Goal: Book appointment/travel/reservation

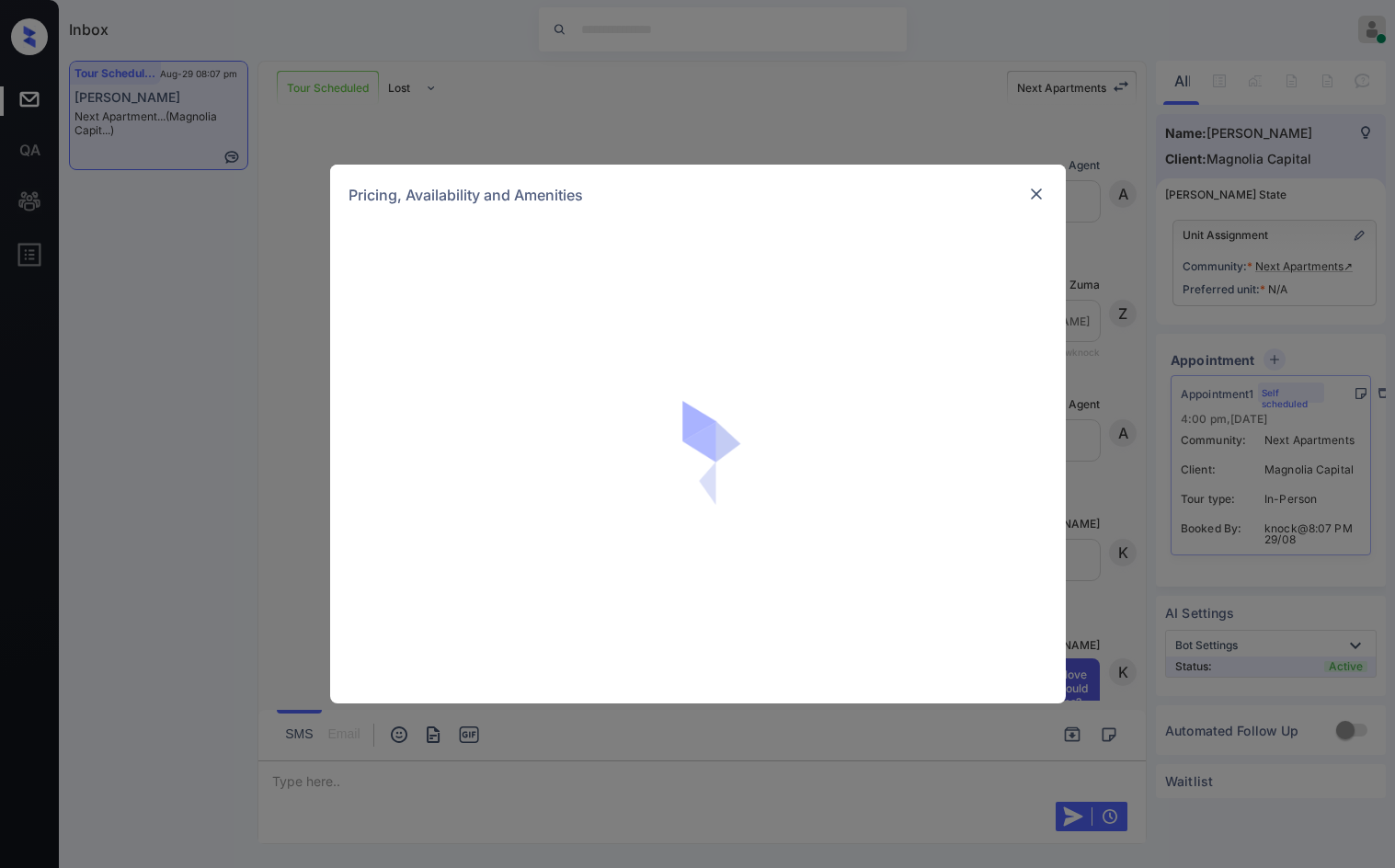
scroll to position [1530, 0]
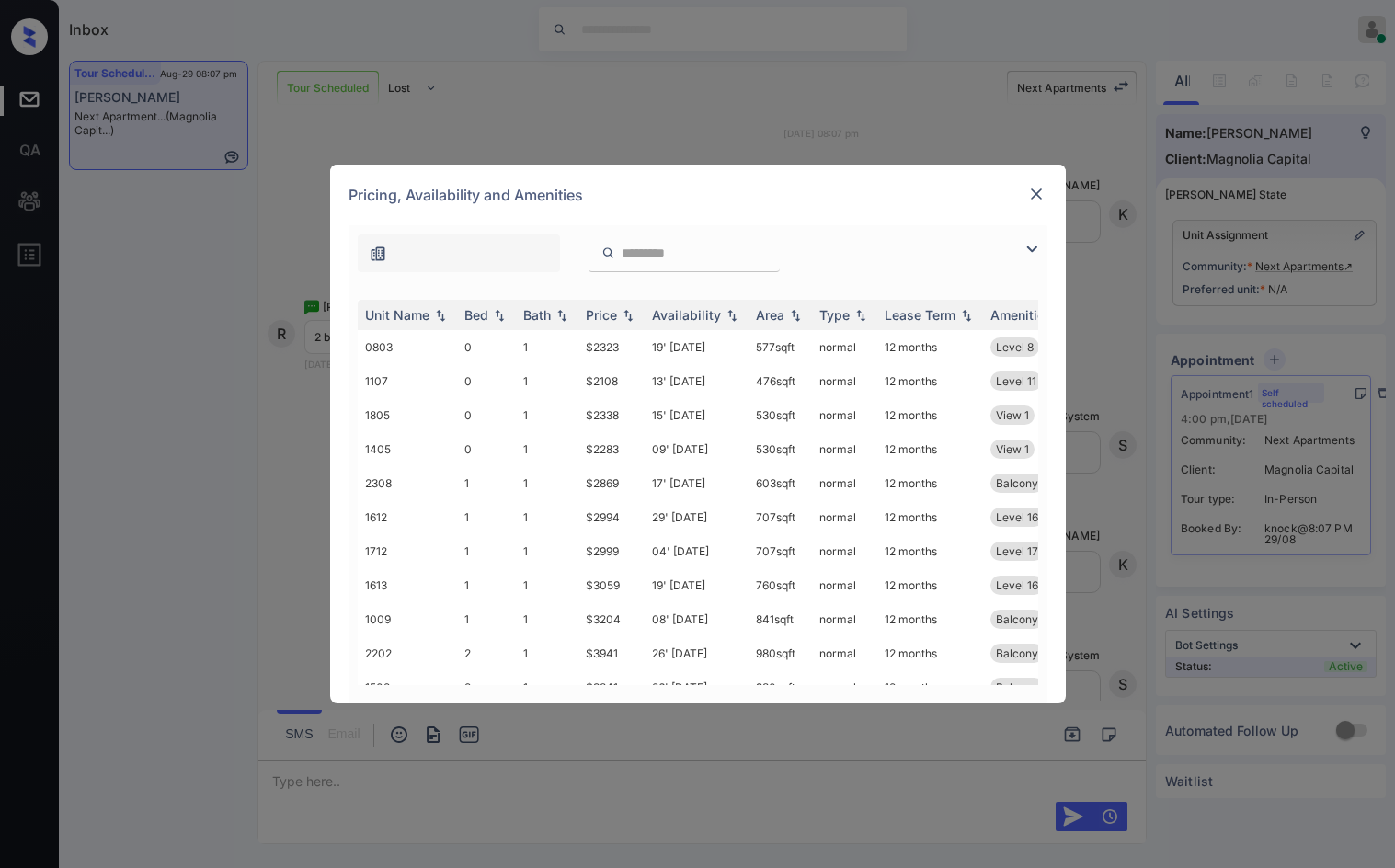
click at [1027, 249] on img at bounding box center [1031, 248] width 22 height 22
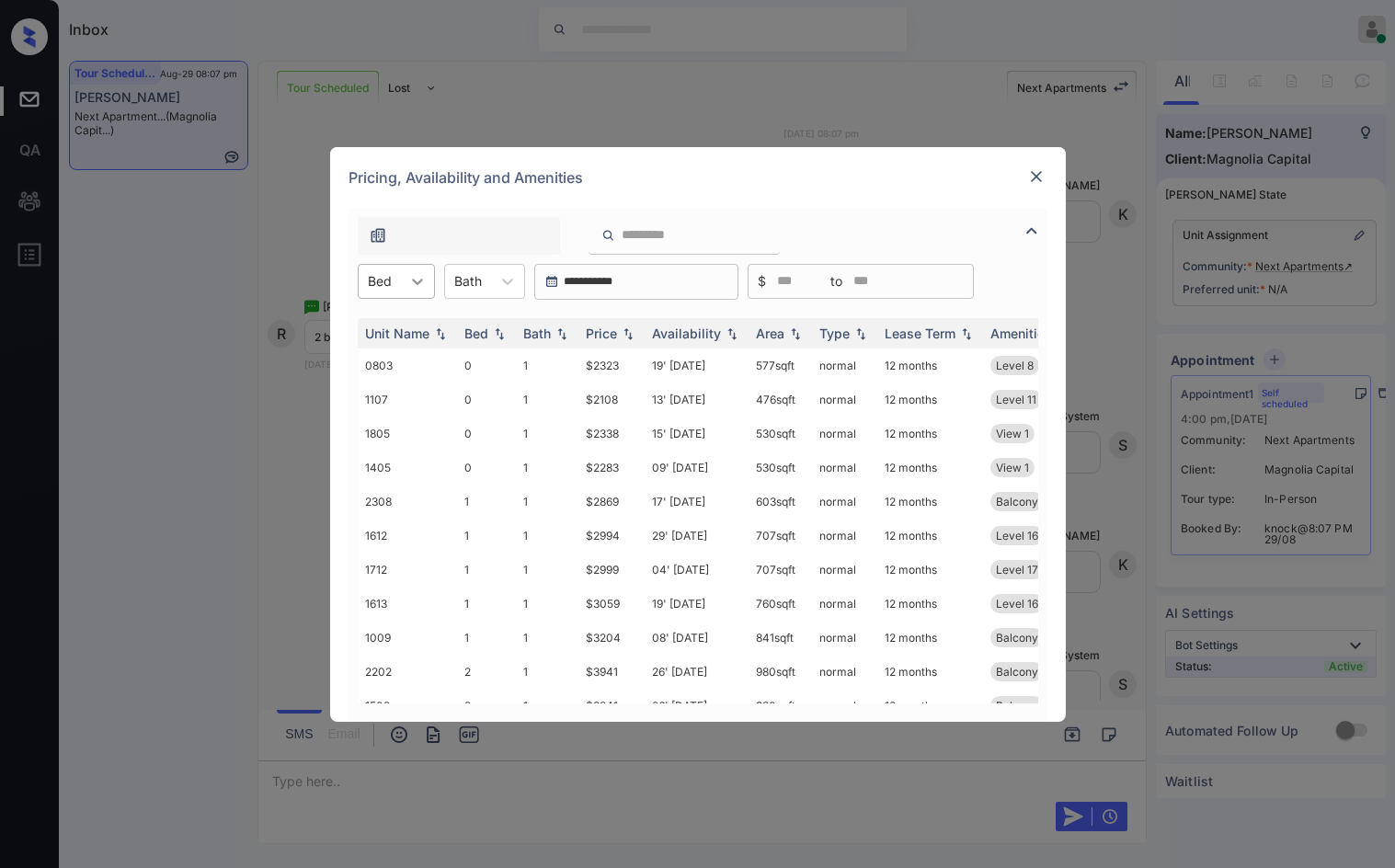
click at [412, 283] on icon at bounding box center [417, 281] width 18 height 18
drag, startPoint x: 404, startPoint y: 405, endPoint x: 486, endPoint y: 369, distance: 89.6
click at [406, 405] on div "2" at bounding box center [396, 392] width 77 height 33
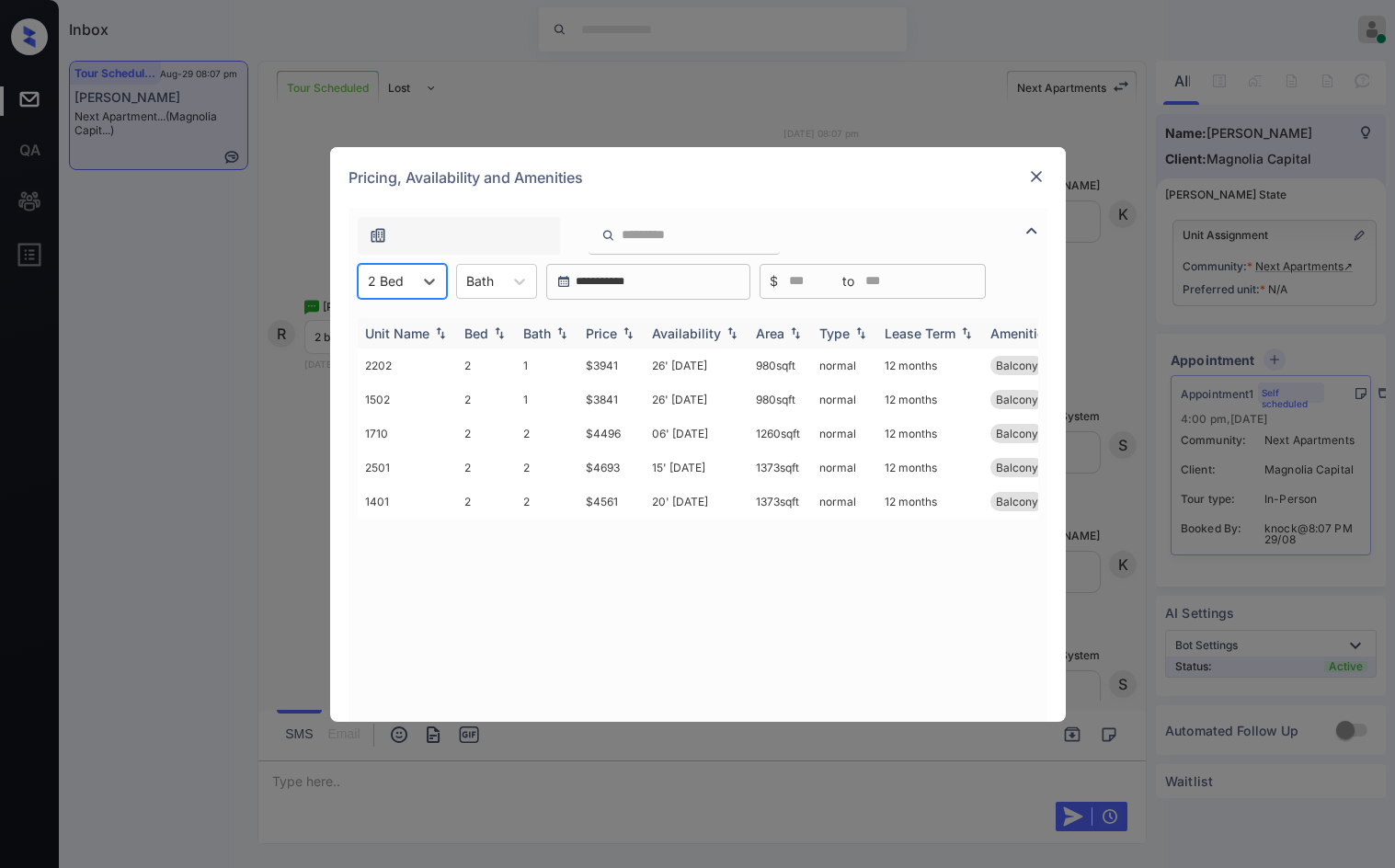
click at [624, 329] on img at bounding box center [627, 332] width 18 height 12
click at [624, 329] on img at bounding box center [627, 333] width 18 height 13
click at [622, 360] on td "$3841" at bounding box center [611, 366] width 66 height 34
click at [618, 359] on td "$3841" at bounding box center [611, 366] width 66 height 34
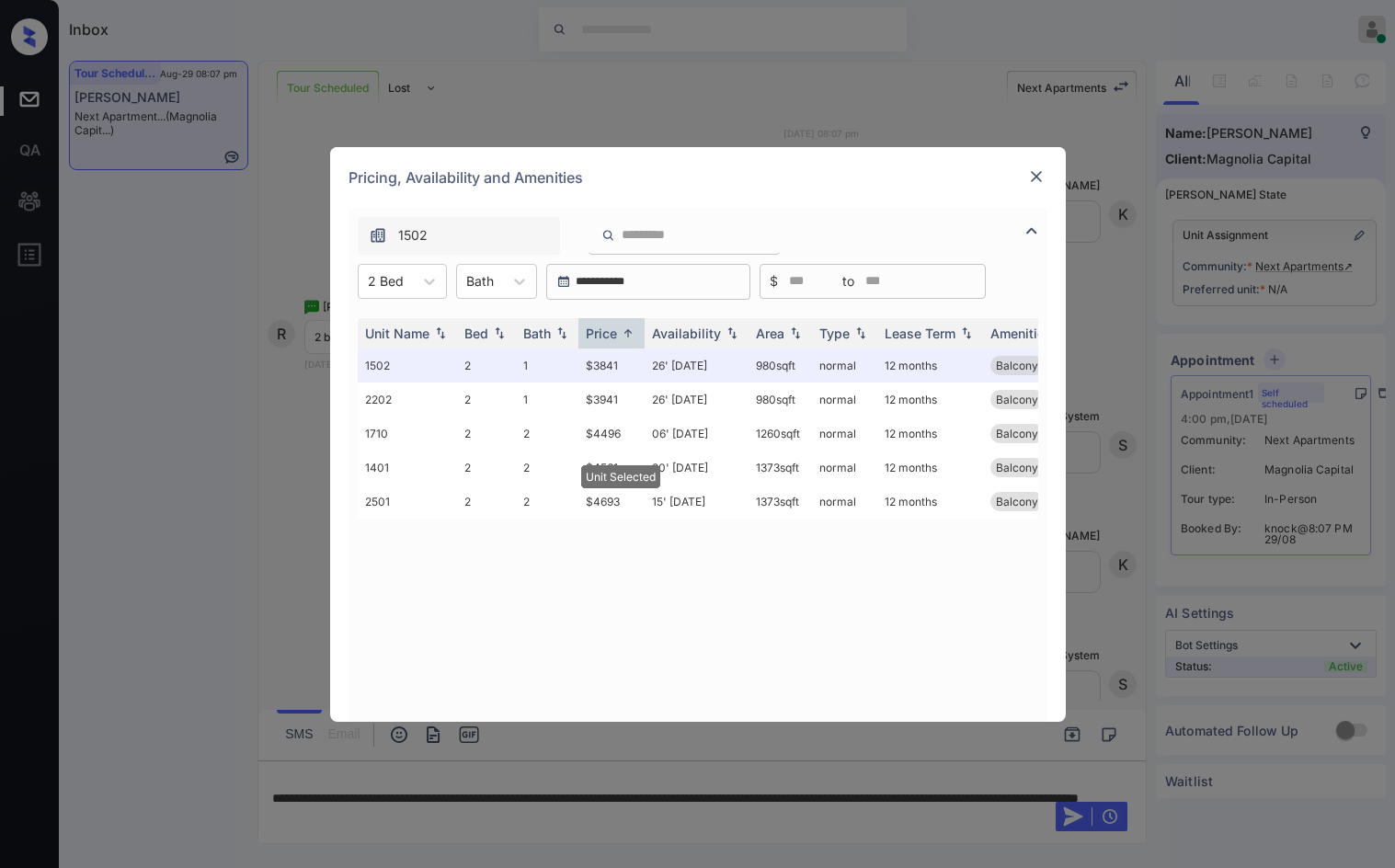
click at [1028, 169] on img at bounding box center [1036, 176] width 18 height 18
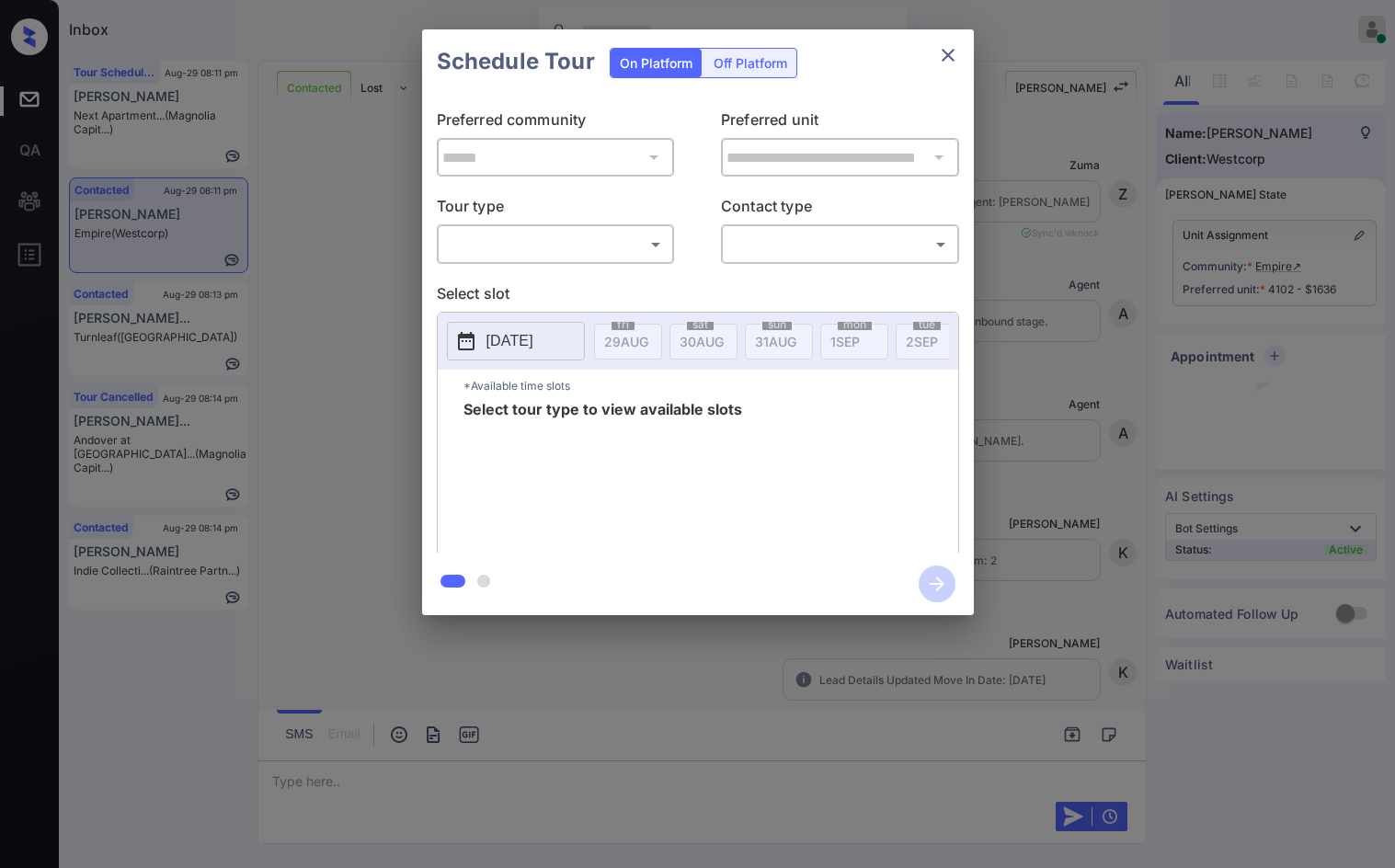
scroll to position [780, 0]
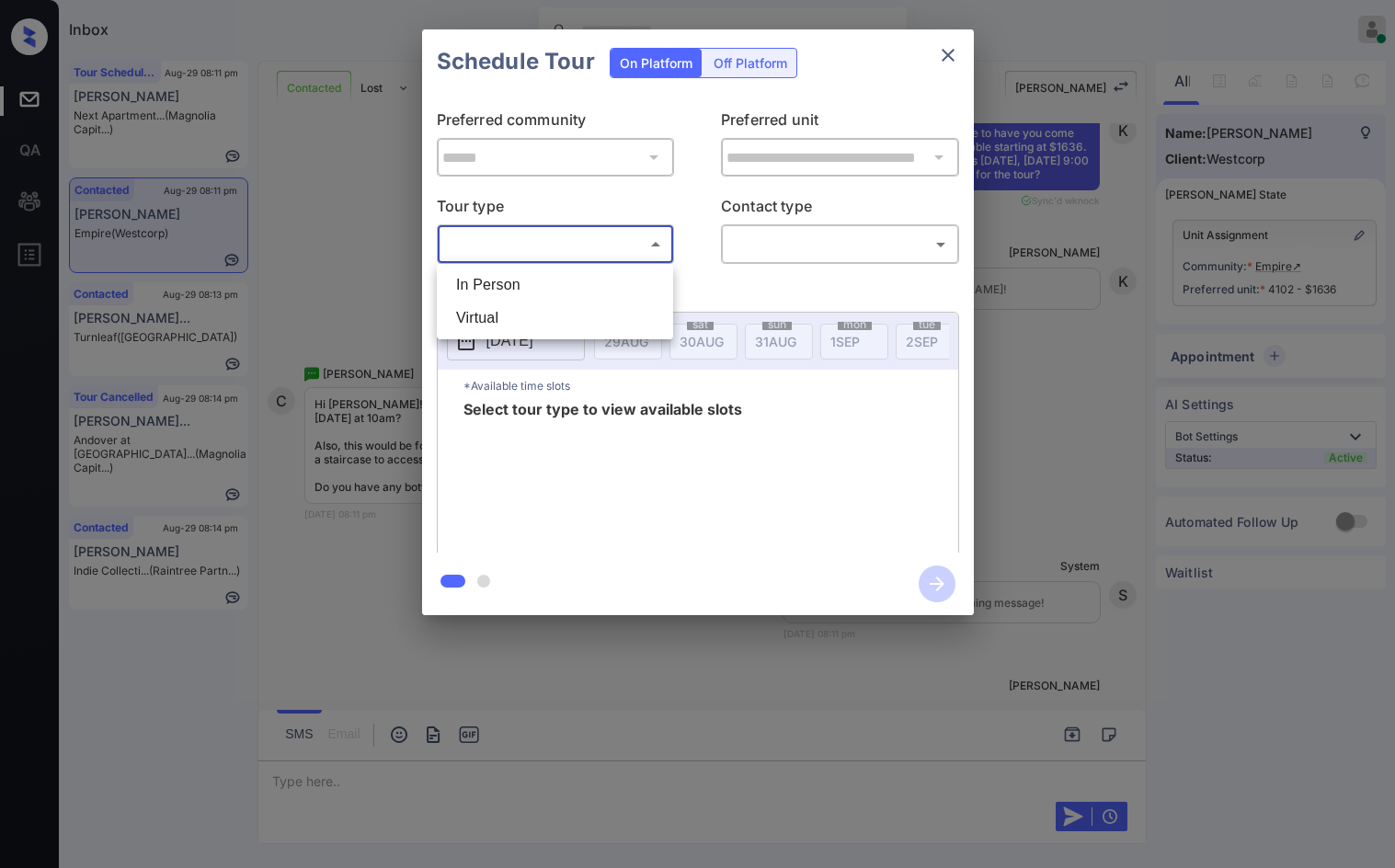
drag, startPoint x: 663, startPoint y: 244, endPoint x: 627, endPoint y: 249, distance: 36.3
click at [655, 239] on body "Inbox Jezcil Usanastre Online Set yourself offline Set yourself on break Profil…" at bounding box center [697, 434] width 1395 height 868
click at [545, 268] on ul "In Person Virtual" at bounding box center [554, 301] width 236 height 75
click at [544, 281] on li "In Person" at bounding box center [555, 285] width 227 height 33
type input "********"
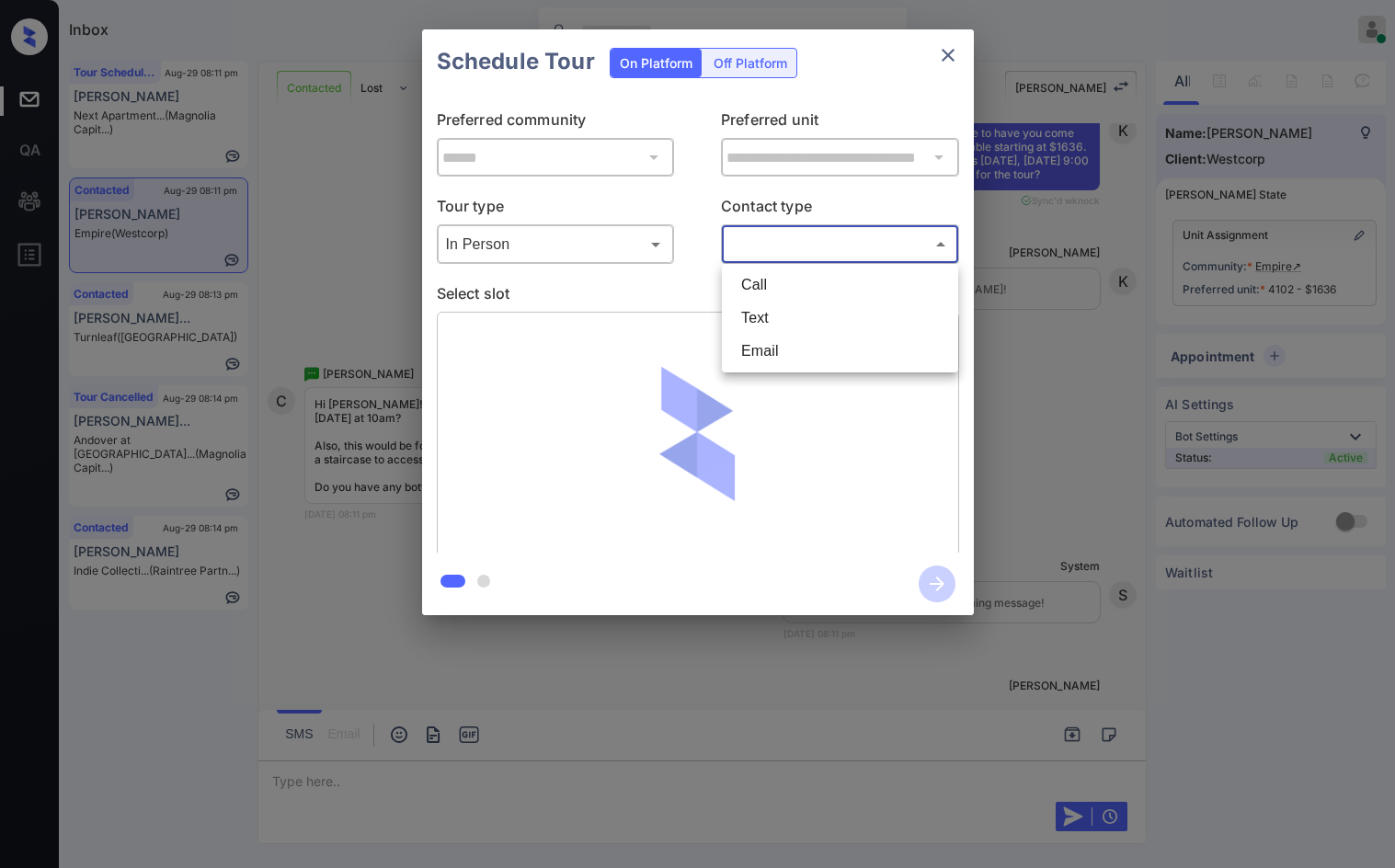
click at [839, 237] on body "Inbox Jezcil Usanastre Online Set yourself offline Set yourself on break Profil…" at bounding box center [697, 434] width 1395 height 868
click at [800, 318] on li "Text" at bounding box center [840, 318] width 227 height 33
type input "****"
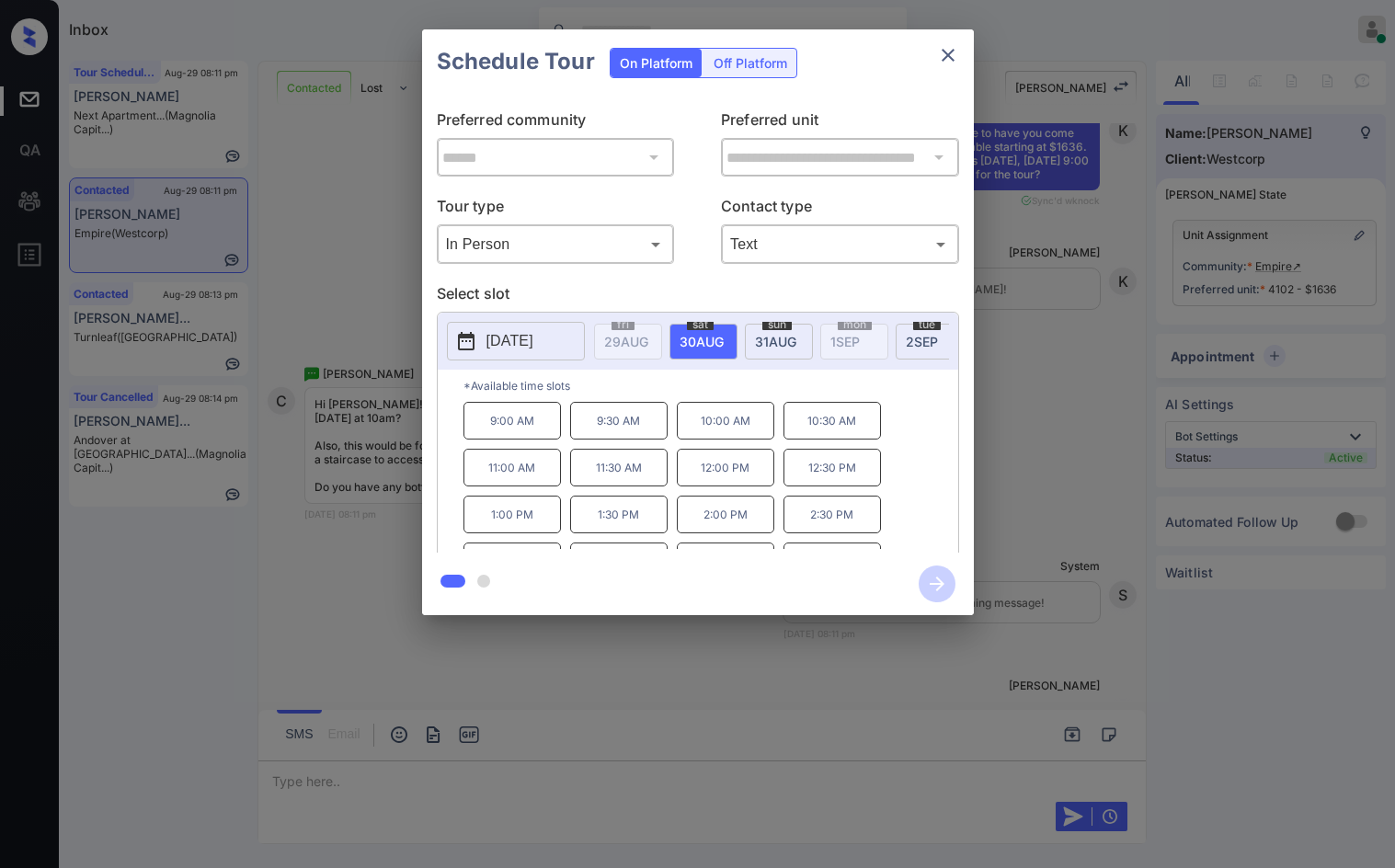
click at [648, 338] on span "31 AUG" at bounding box center [626, 342] width 44 height 15
drag, startPoint x: 484, startPoint y: 421, endPoint x: 539, endPoint y: 432, distance: 56.1
click at [539, 431] on p "9:00 AM" at bounding box center [512, 420] width 97 height 37
copy p "9:00 AM"
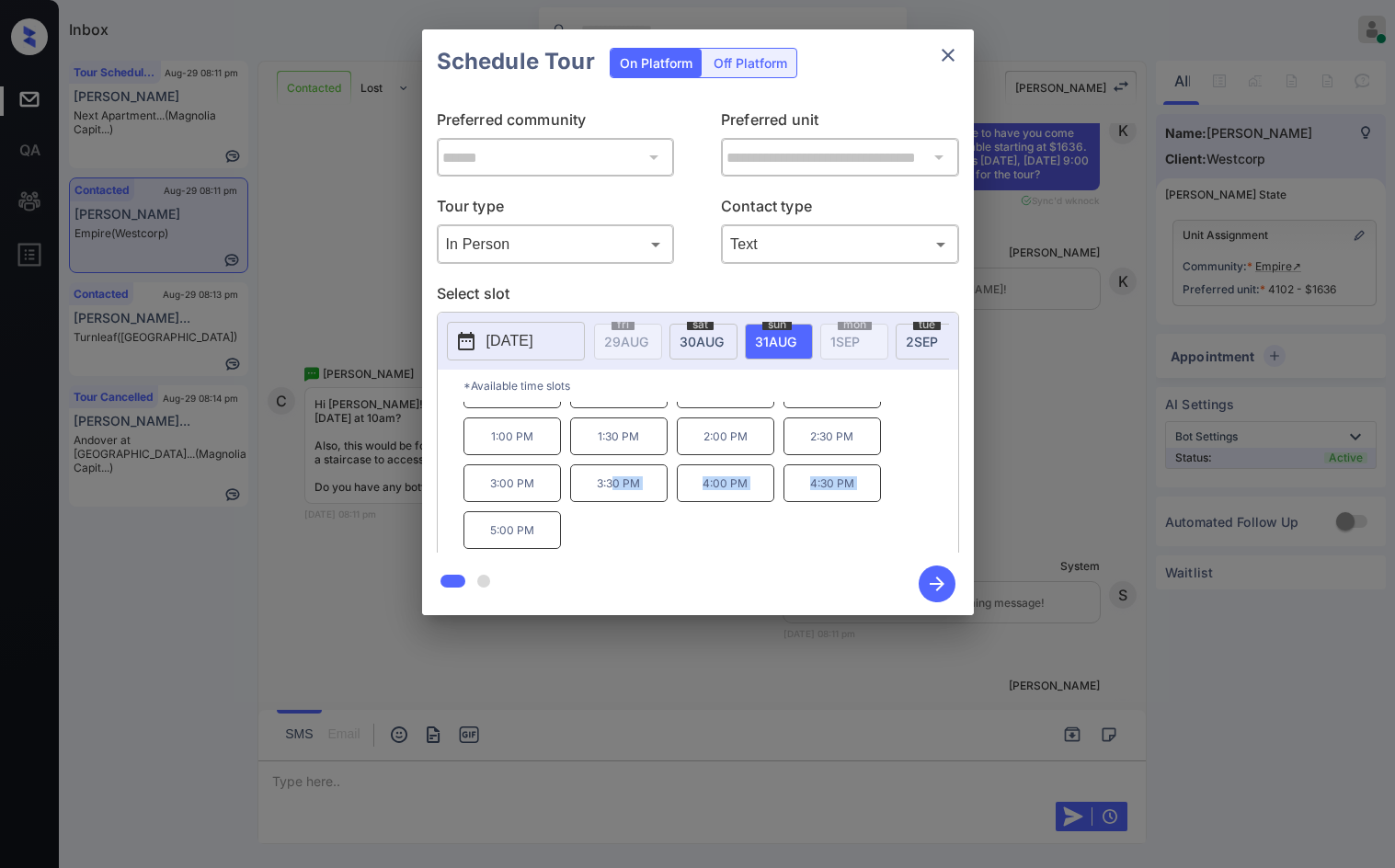
drag, startPoint x: 473, startPoint y: 546, endPoint x: 614, endPoint y: 526, distance: 142.4
click at [615, 526] on div "9:00 AM 9:30 AM 10:00 AM 10:30 AM 11:00 AM 11:30 AM 12:00 PM 12:30 PM 1:00 PM 1…" at bounding box center [710, 476] width 495 height 147
click at [557, 540] on p "5:00 PM" at bounding box center [512, 529] width 97 height 37
drag, startPoint x: 541, startPoint y: 534, endPoint x: 518, endPoint y: 531, distance: 23.2
click at [524, 531] on p "5:00 PM" at bounding box center [512, 529] width 97 height 37
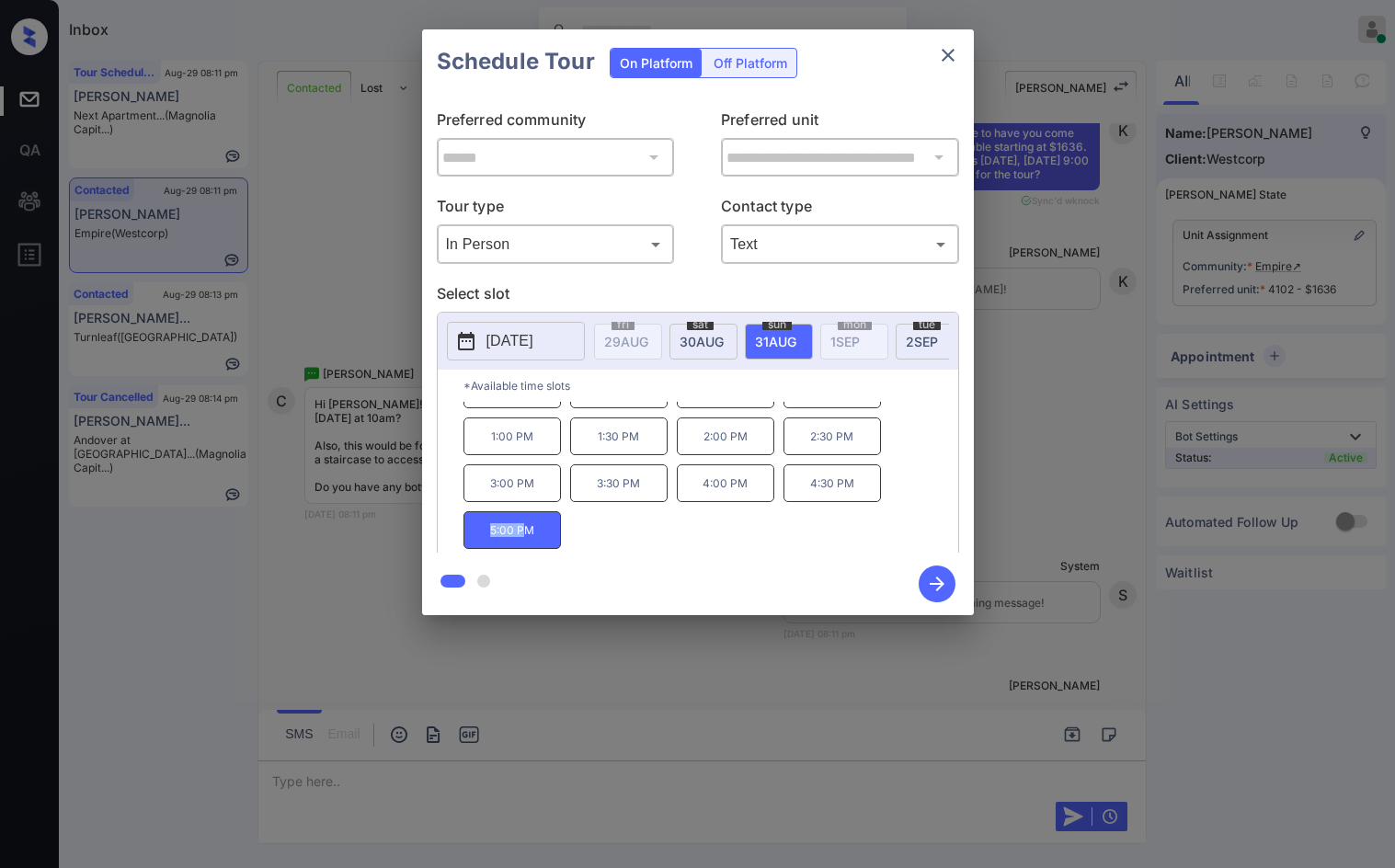
drag, startPoint x: 437, startPoint y: 531, endPoint x: 524, endPoint y: 544, distance: 88.0
click at [524, 544] on div "*Available time slots 9:00 AM 9:30 AM 10:00 AM 10:30 AM 11:00 AM 11:30 AM 12:00…" at bounding box center [697, 463] width 520 height 188
click at [486, 546] on p "5:00 PM" at bounding box center [512, 529] width 97 height 37
drag, startPoint x: 478, startPoint y: 546, endPoint x: 549, endPoint y: 546, distance: 71.0
click at [549, 546] on p "5:00 PM" at bounding box center [512, 529] width 97 height 37
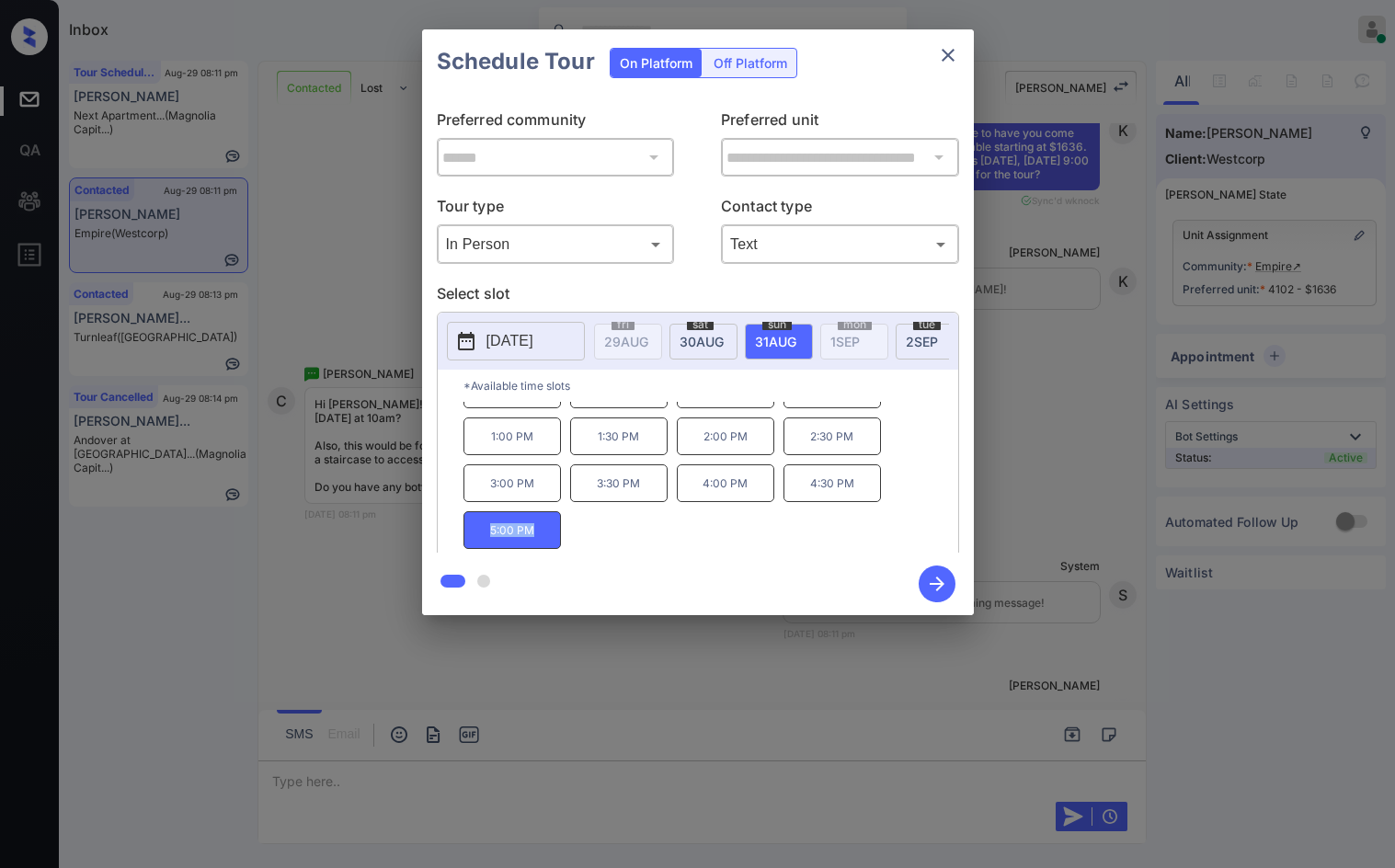
copy p "5:00 PM"
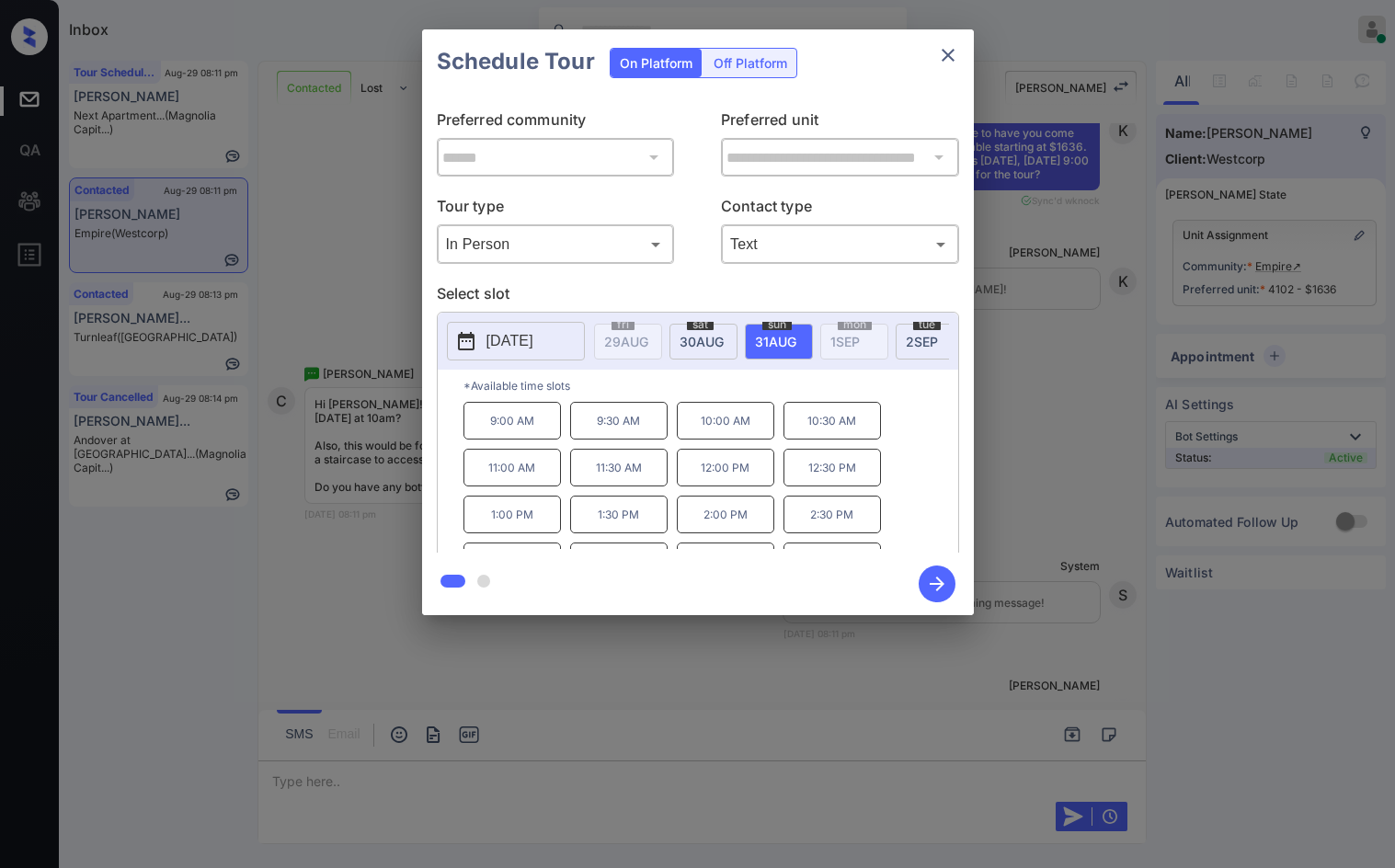
click at [373, 519] on div "**********" at bounding box center [697, 322] width 1395 height 645
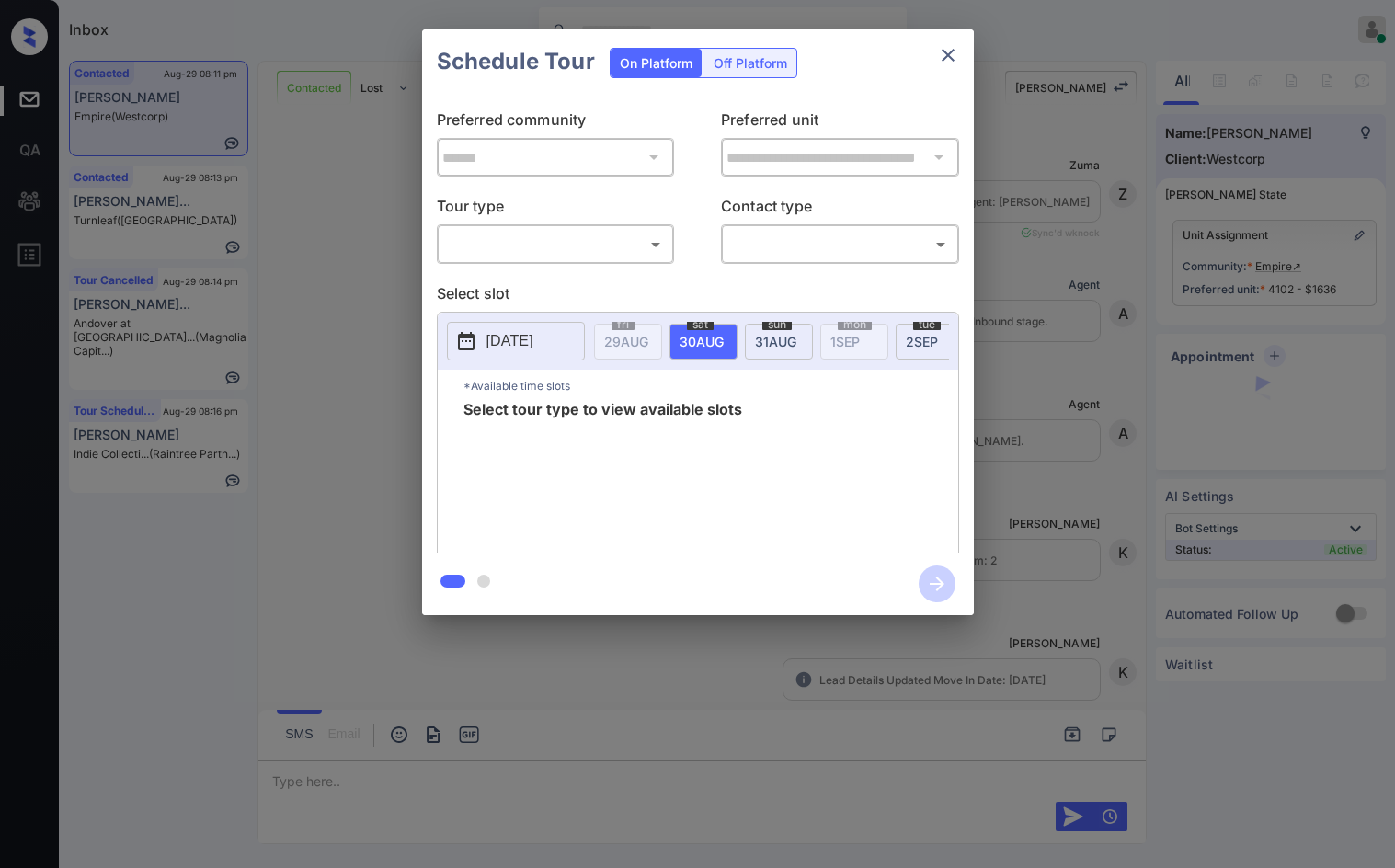
scroll to position [697, 0]
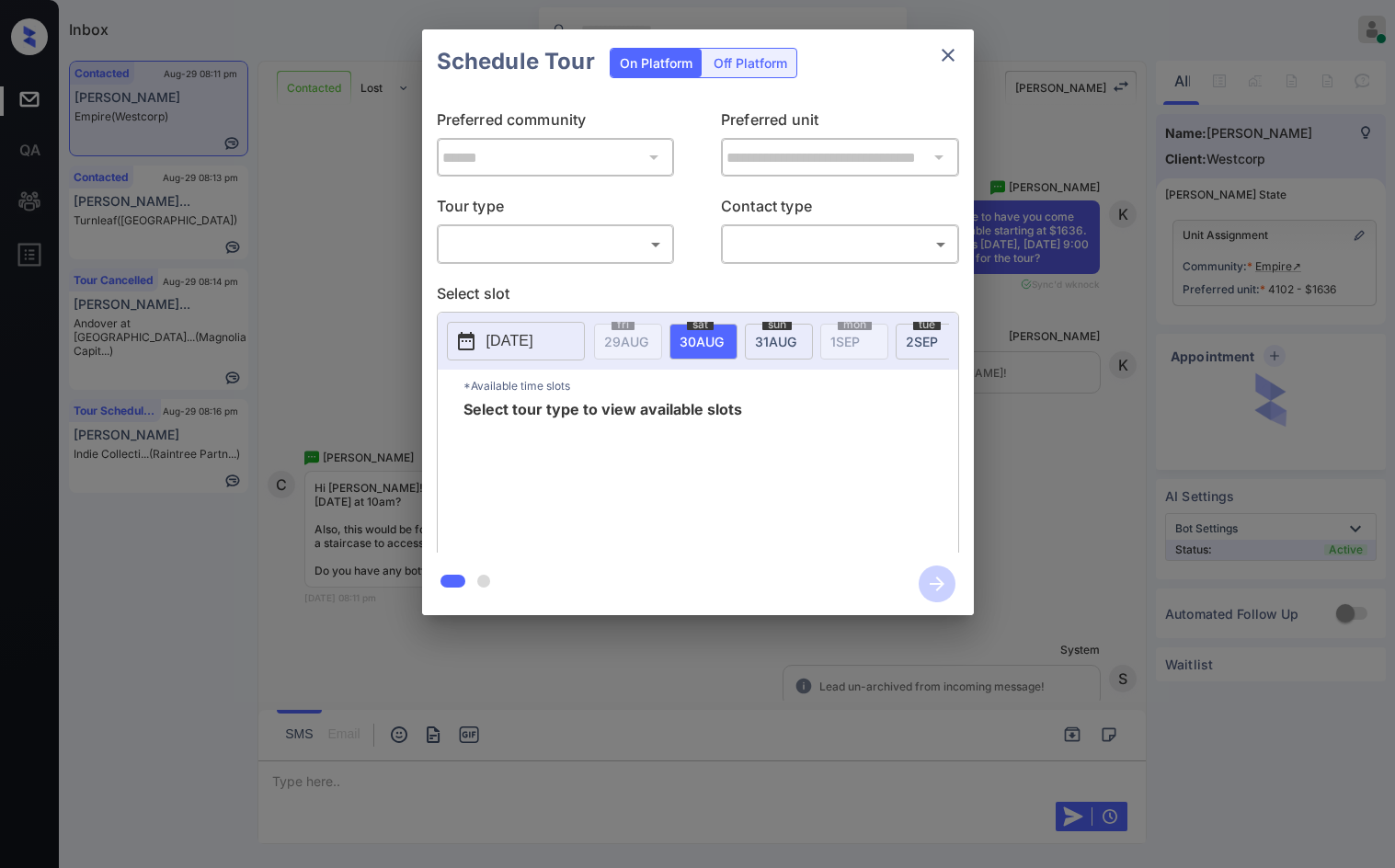
click at [537, 250] on body "Inbox Jezcil Usanastre Online Set yourself offline Set yourself on break Profil…" at bounding box center [697, 434] width 1395 height 868
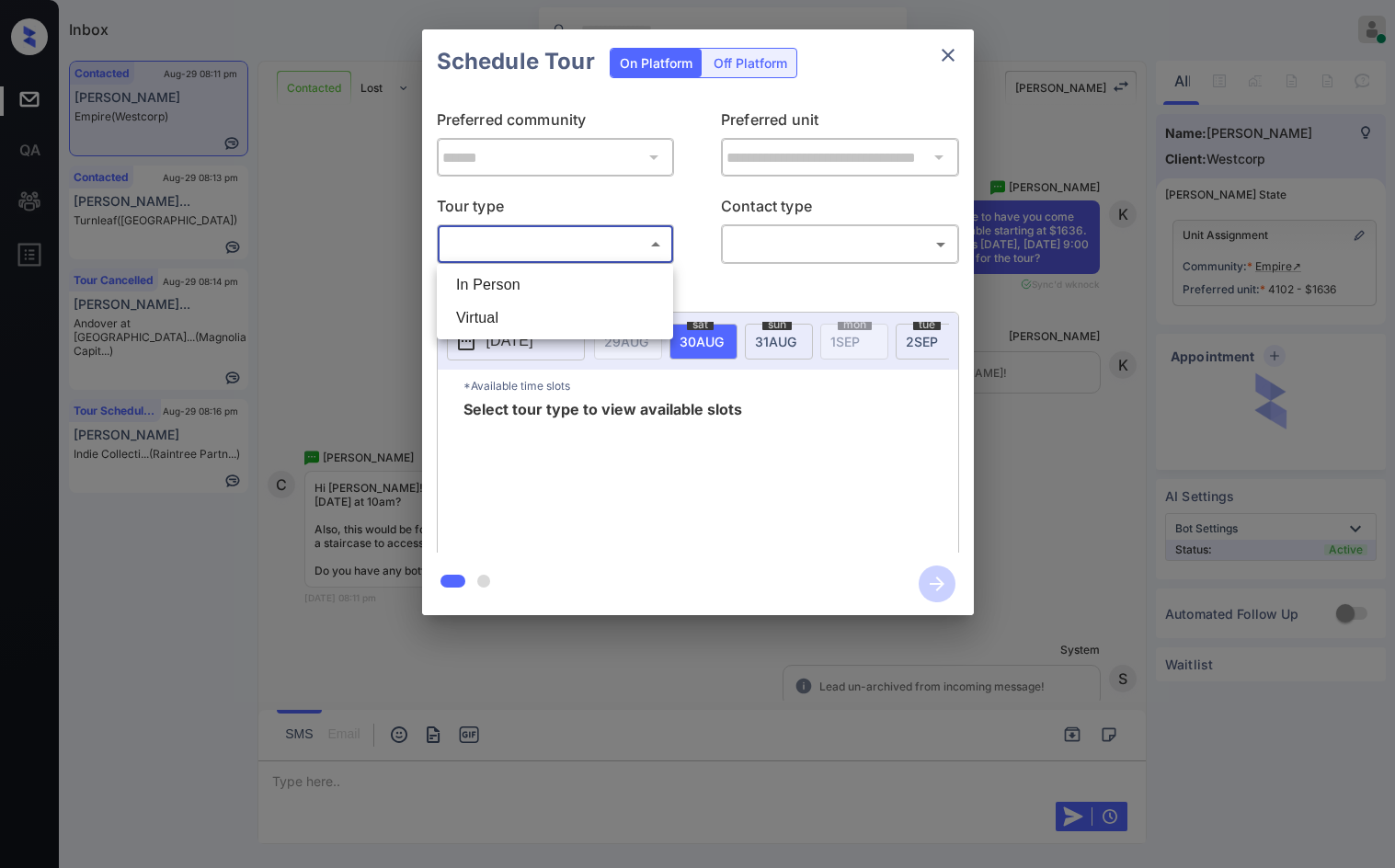
click at [540, 275] on li "In Person" at bounding box center [555, 285] width 227 height 33
type input "********"
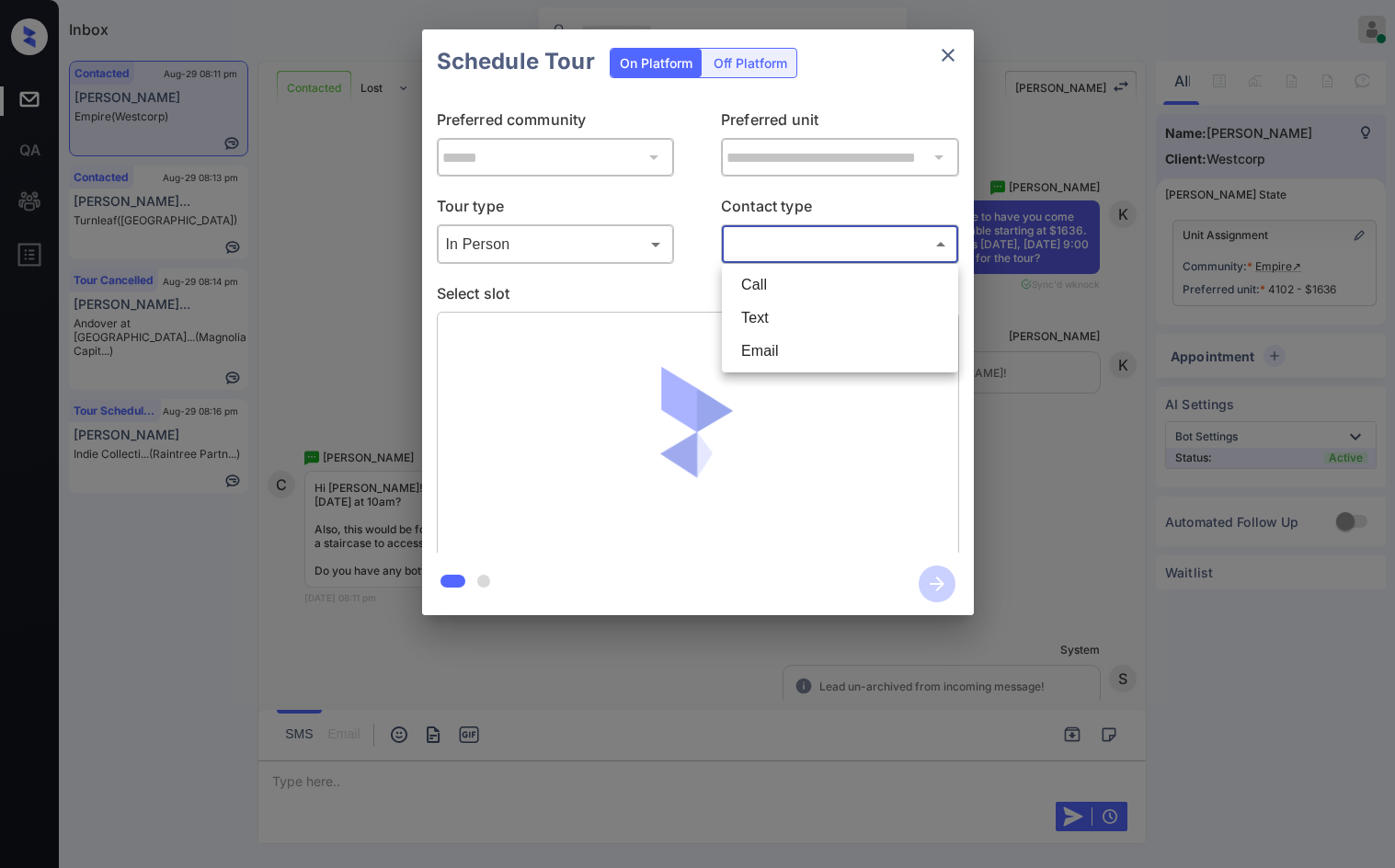
click at [751, 240] on body "Inbox Jezcil Usanastre Online Set yourself offline Set yourself on break Profil…" at bounding box center [697, 434] width 1395 height 868
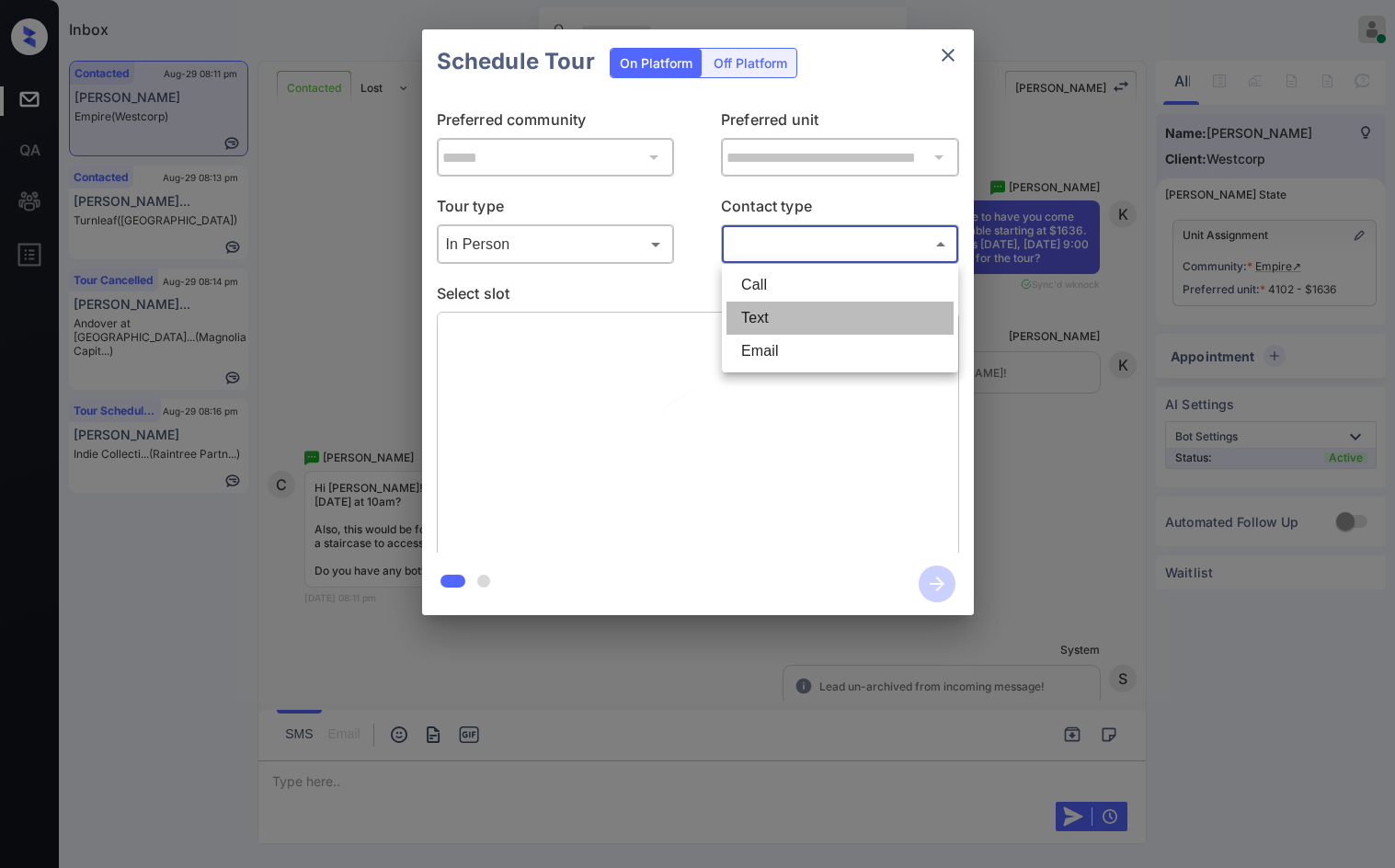
click at [809, 332] on li "Text" at bounding box center [840, 318] width 227 height 33
type input "****"
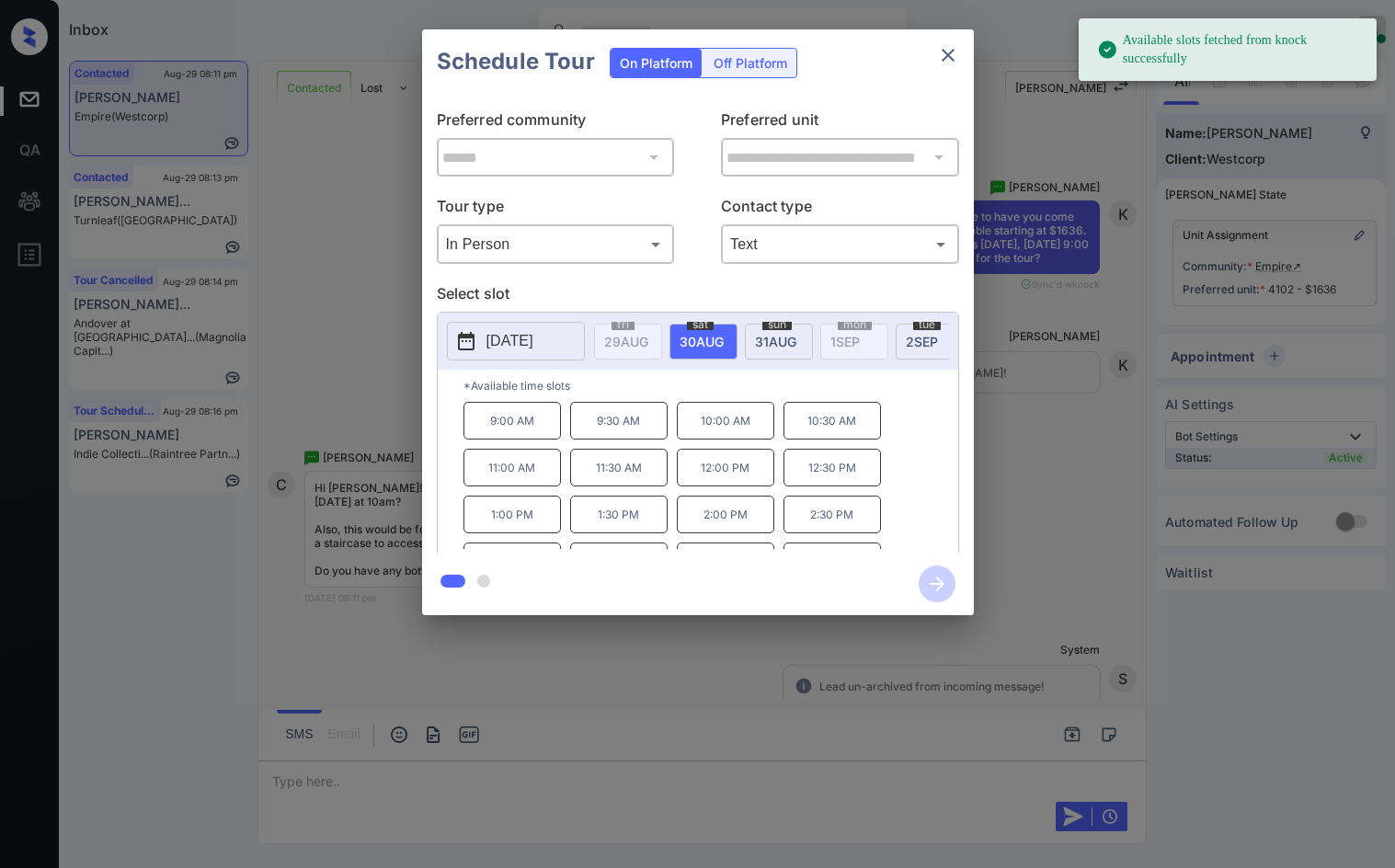
click at [812, 334] on div "sun 31 AUG" at bounding box center [778, 342] width 68 height 36
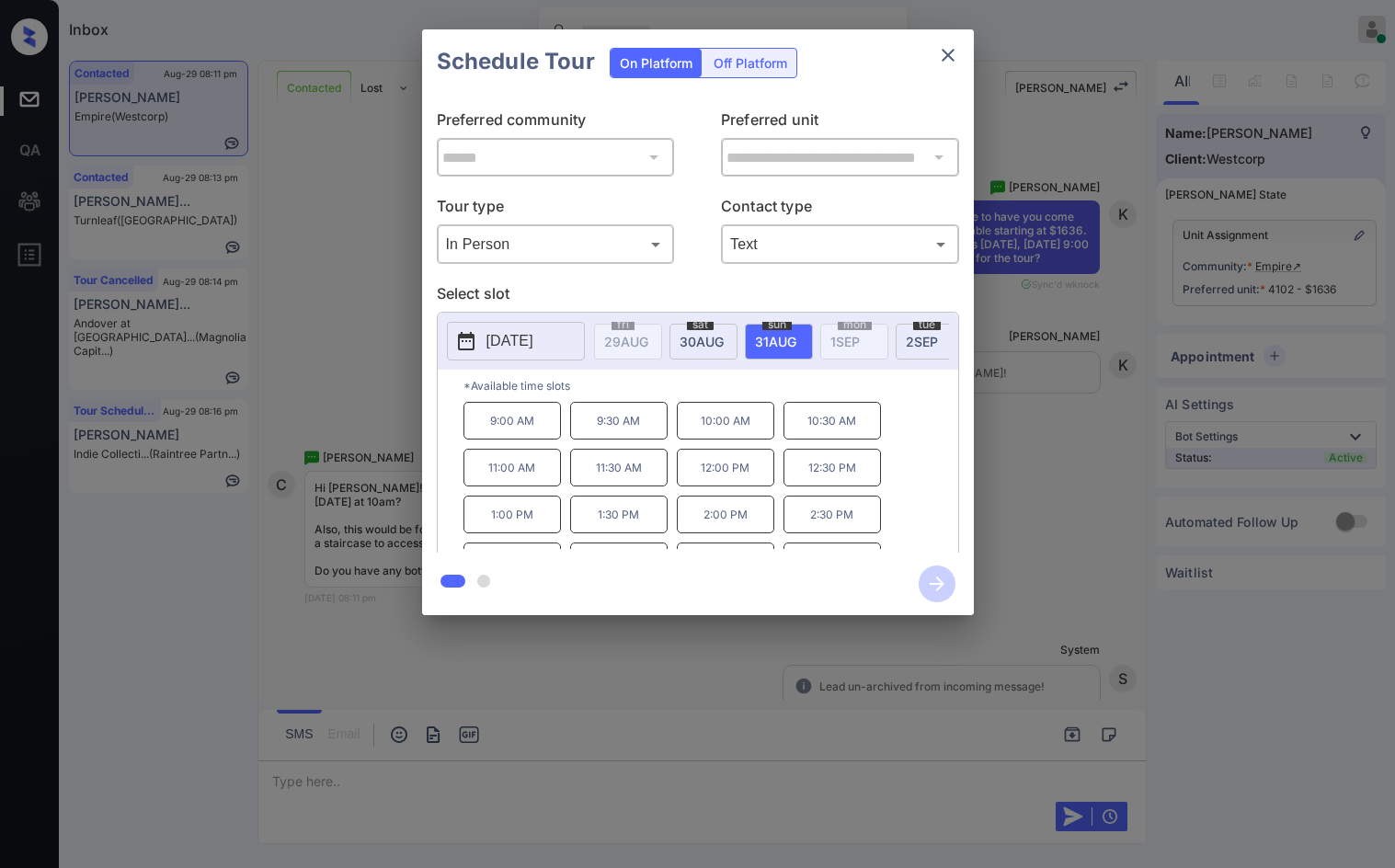
click at [716, 436] on p "10:00 AM" at bounding box center [726, 420] width 97 height 37
click at [947, 600] on button "button" at bounding box center [937, 583] width 59 height 48
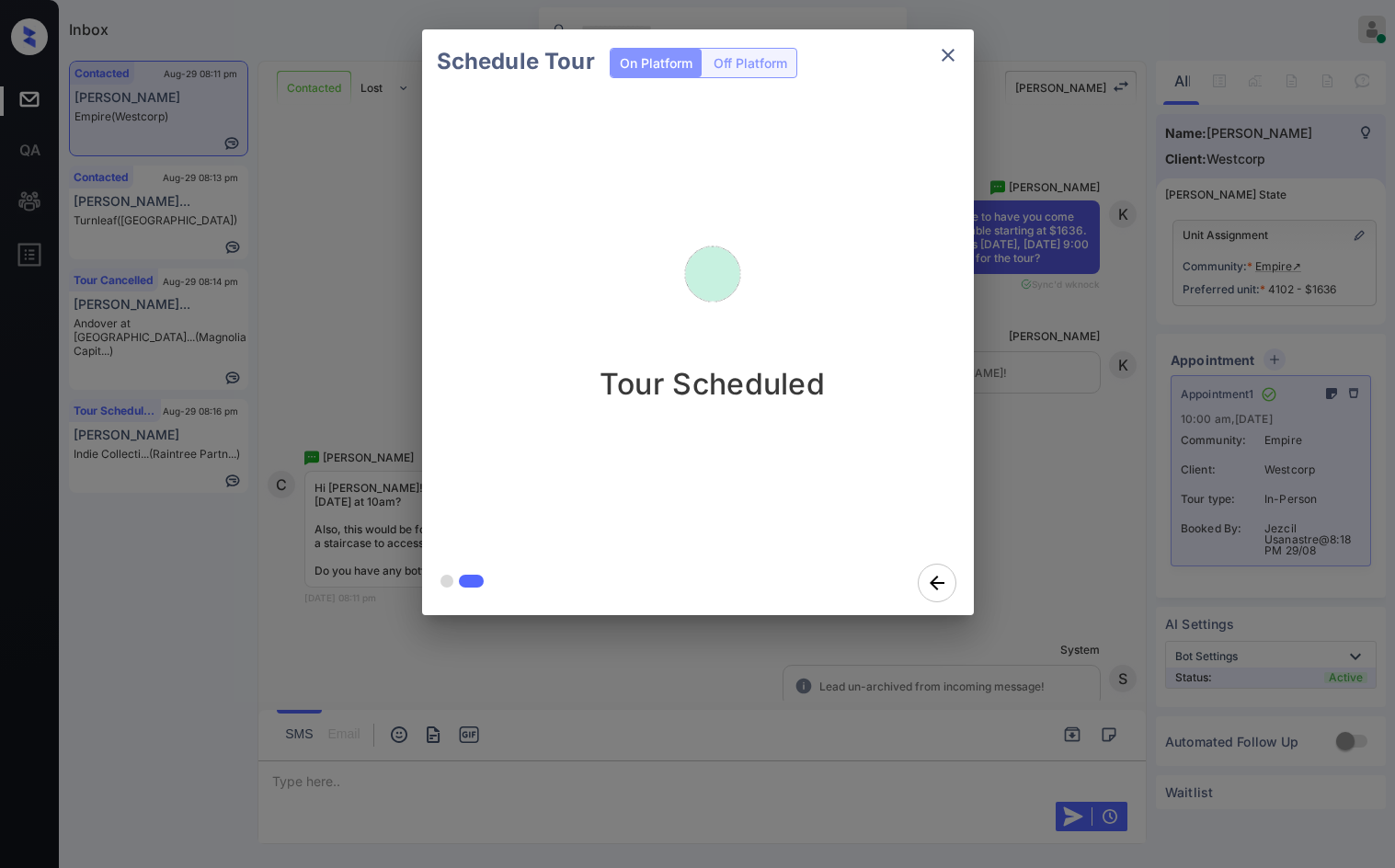
click at [372, 523] on div "Schedule Tour On Platform Off Platform Tour Scheduled" at bounding box center [697, 322] width 1395 height 645
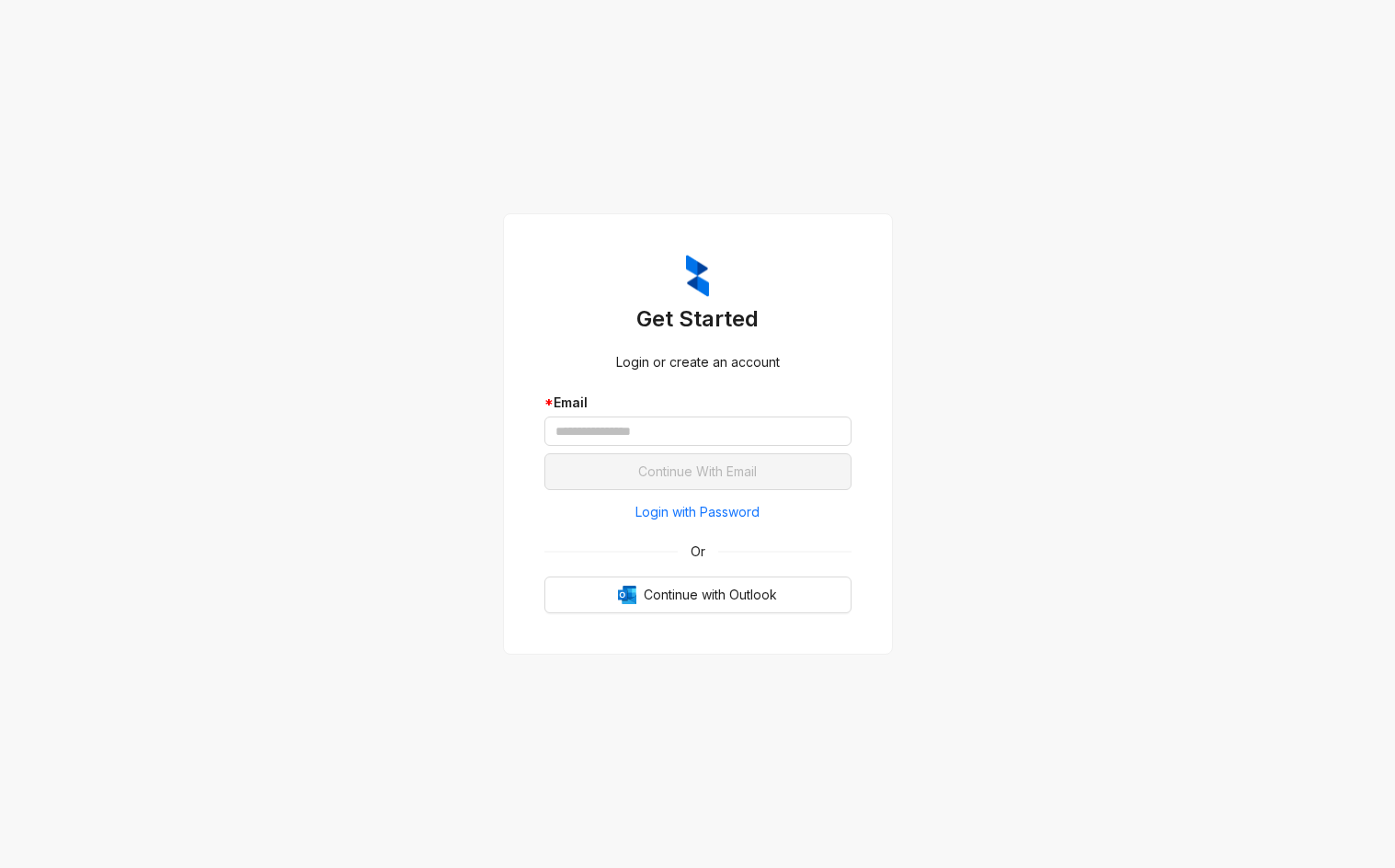
click at [941, 537] on div "Get Started Login or create an account * Email Continue With Email Login with P…" at bounding box center [697, 434] width 1395 height 868
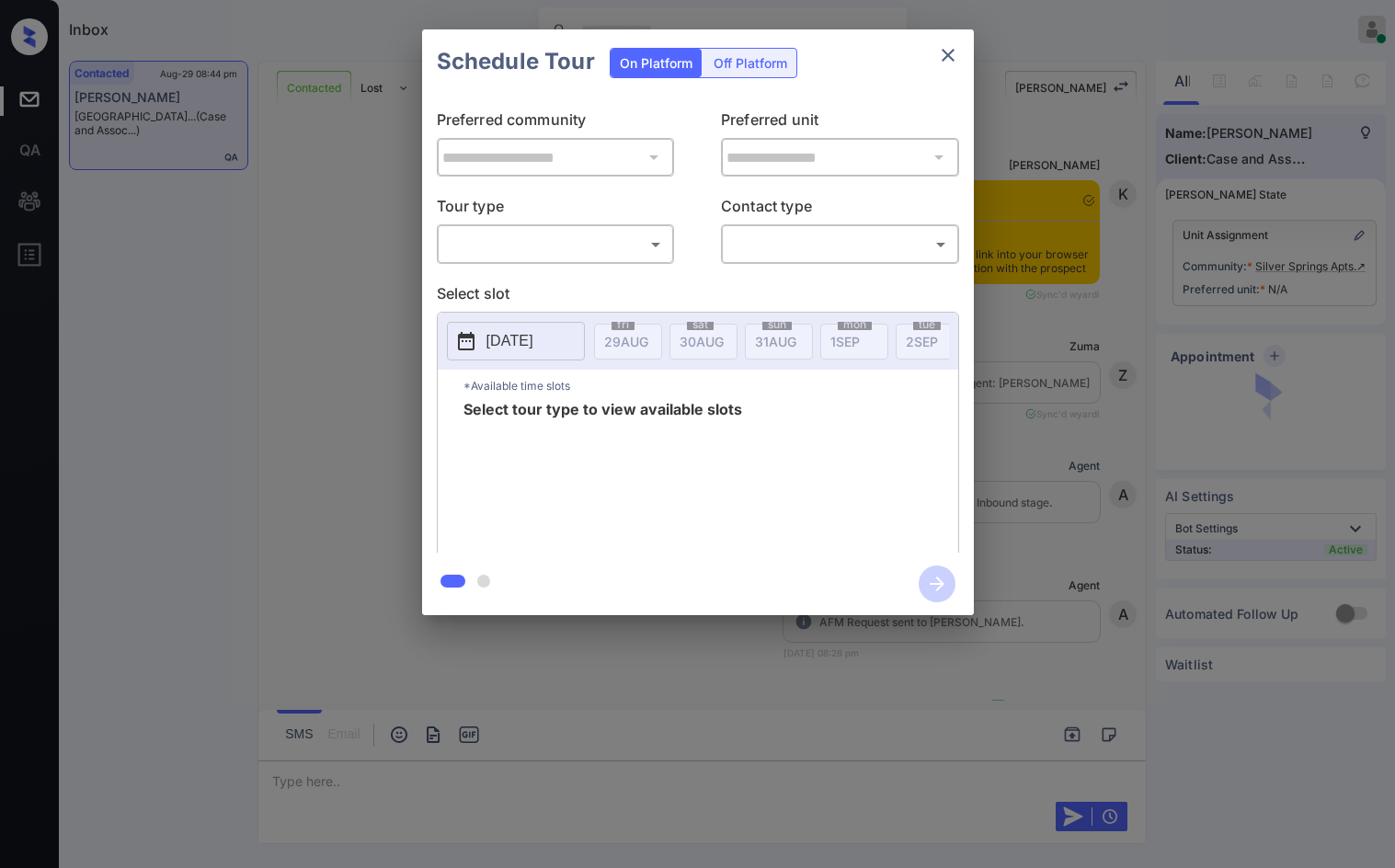
scroll to position [2661, 0]
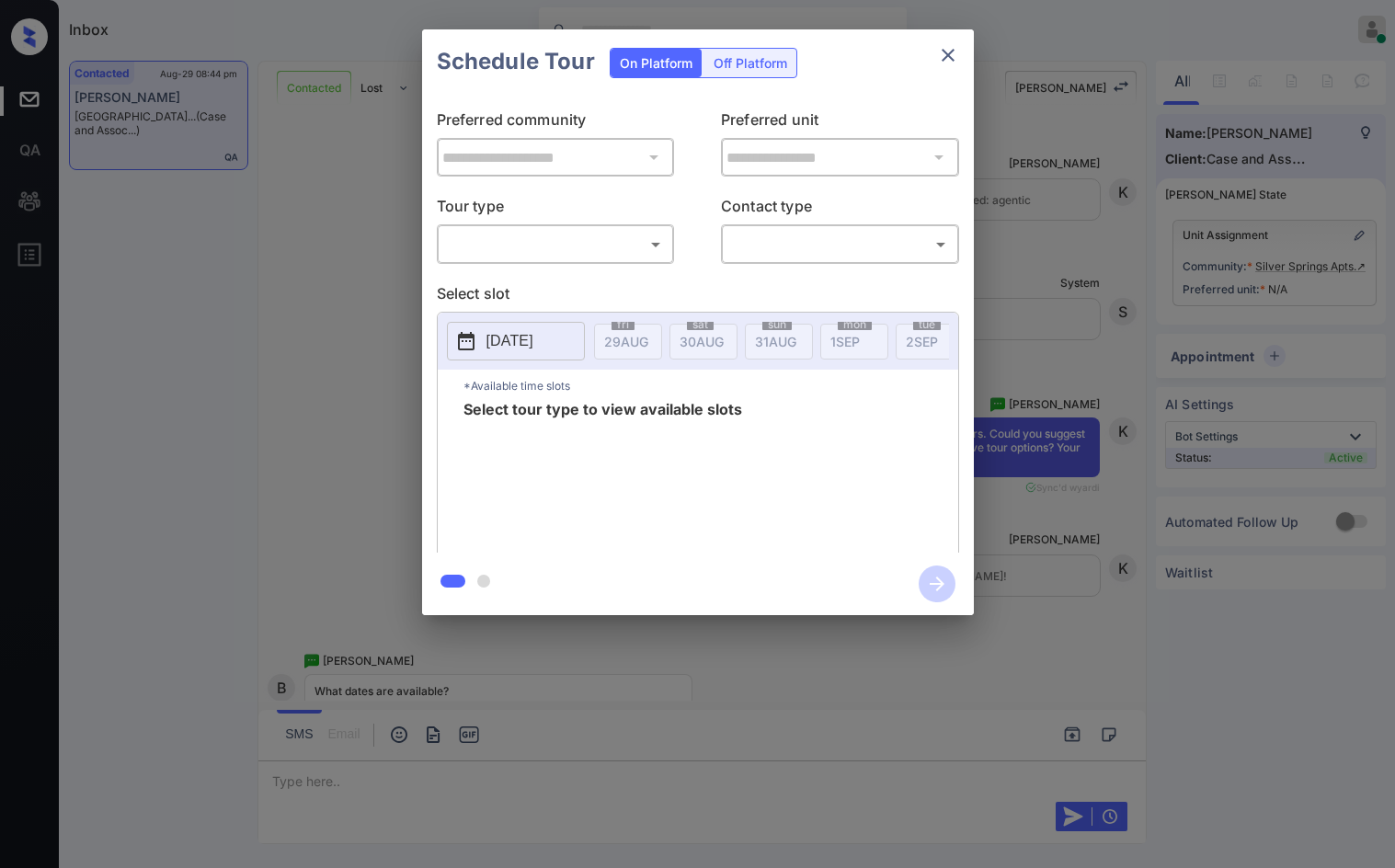
click at [644, 261] on div "​ ​" at bounding box center [555, 243] width 238 height 39
click at [636, 229] on body "Inbox Jezcil Usanastre Online Set yourself offline Set yourself on break Profil…" at bounding box center [697, 434] width 1395 height 868
click at [556, 300] on ul "In Person" at bounding box center [554, 285] width 236 height 42
click at [561, 286] on li "In Person" at bounding box center [555, 285] width 227 height 33
type input "********"
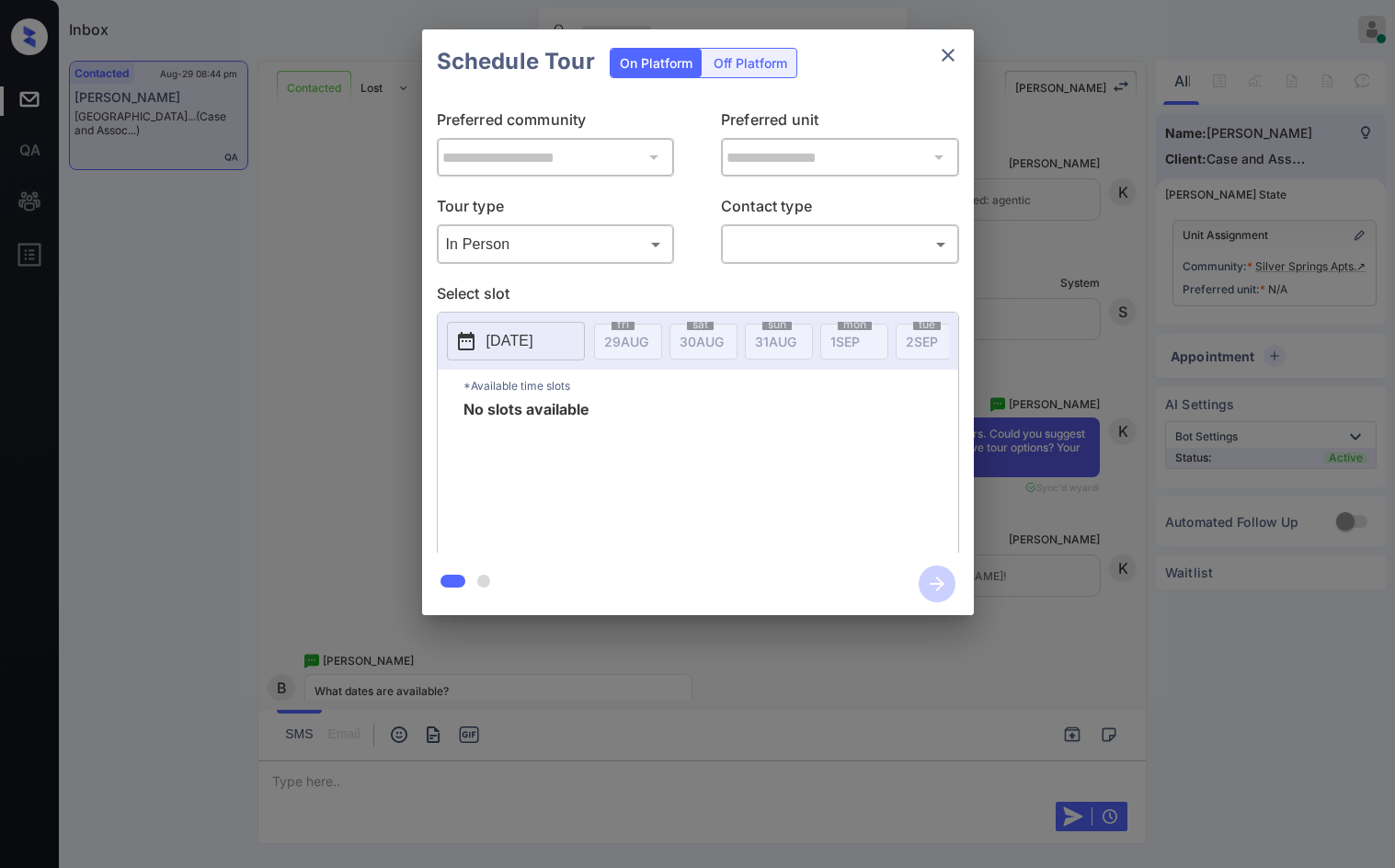
click at [347, 302] on div "**********" at bounding box center [697, 322] width 1395 height 645
